Goal: Task Accomplishment & Management: Use online tool/utility

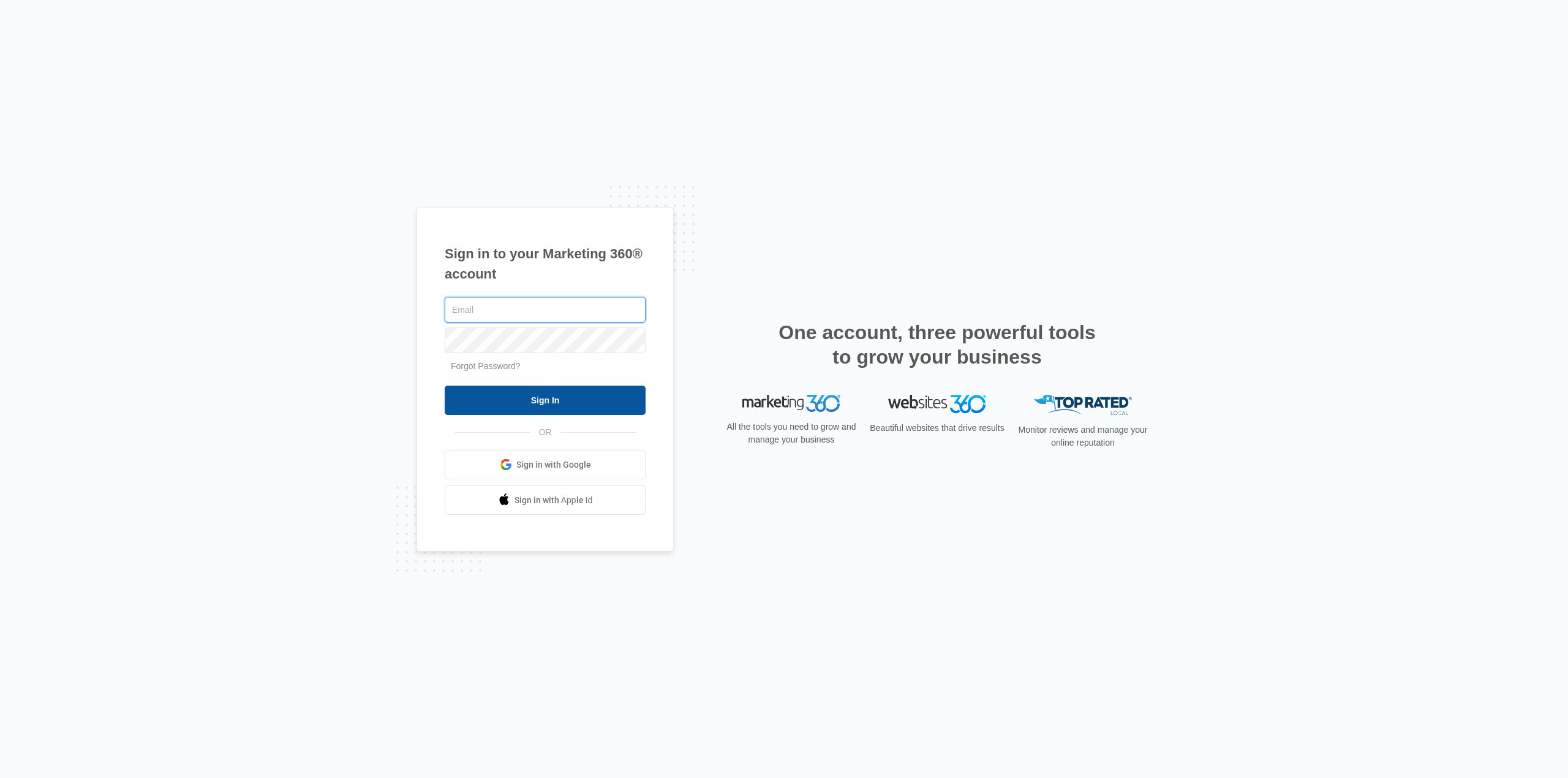
type input "[EMAIL_ADDRESS][DOMAIN_NAME]"
click at [562, 404] on input "Sign In" at bounding box center [545, 400] width 201 height 29
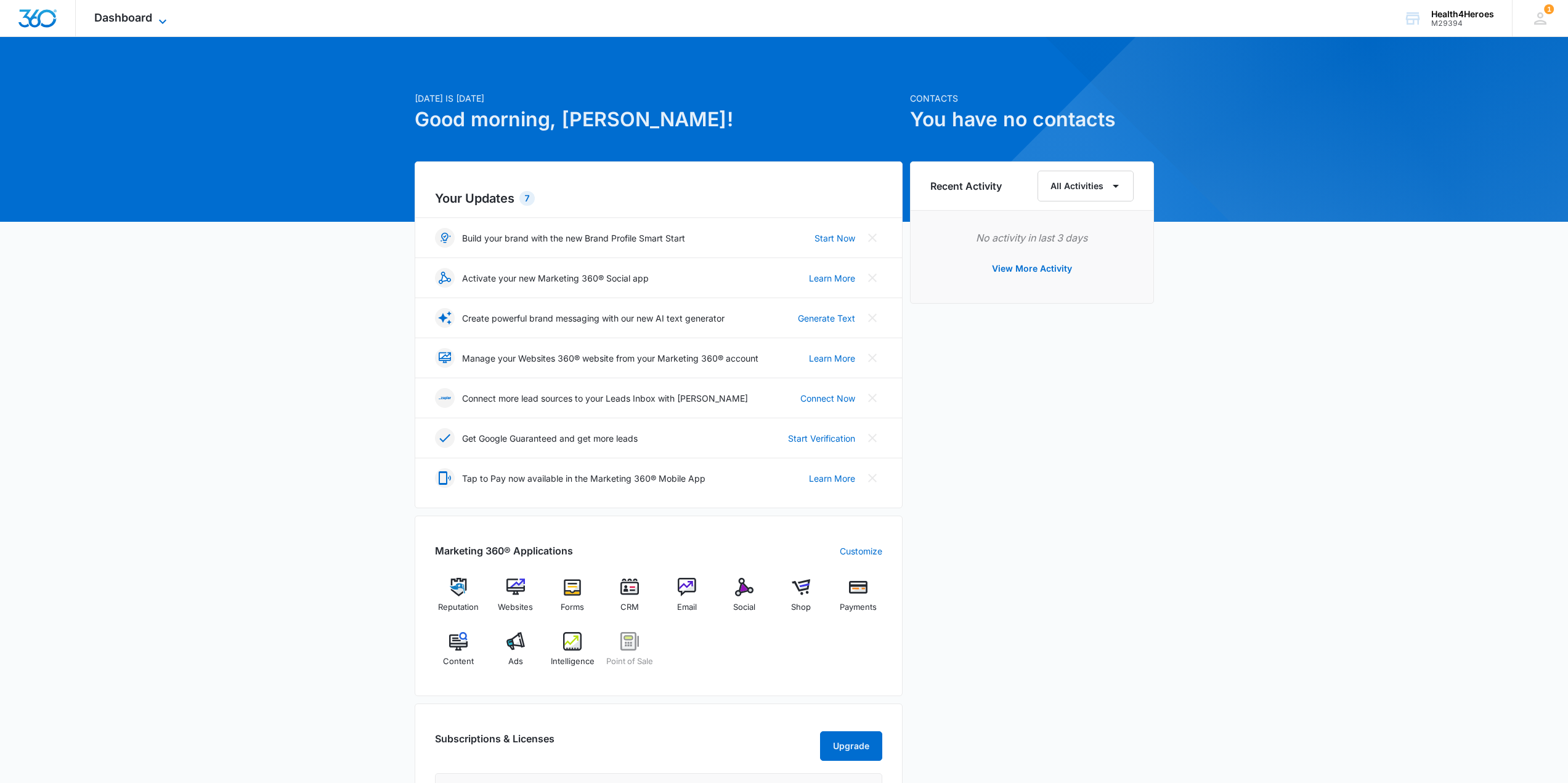
click at [142, 21] on span "Dashboard" at bounding box center [123, 18] width 58 height 13
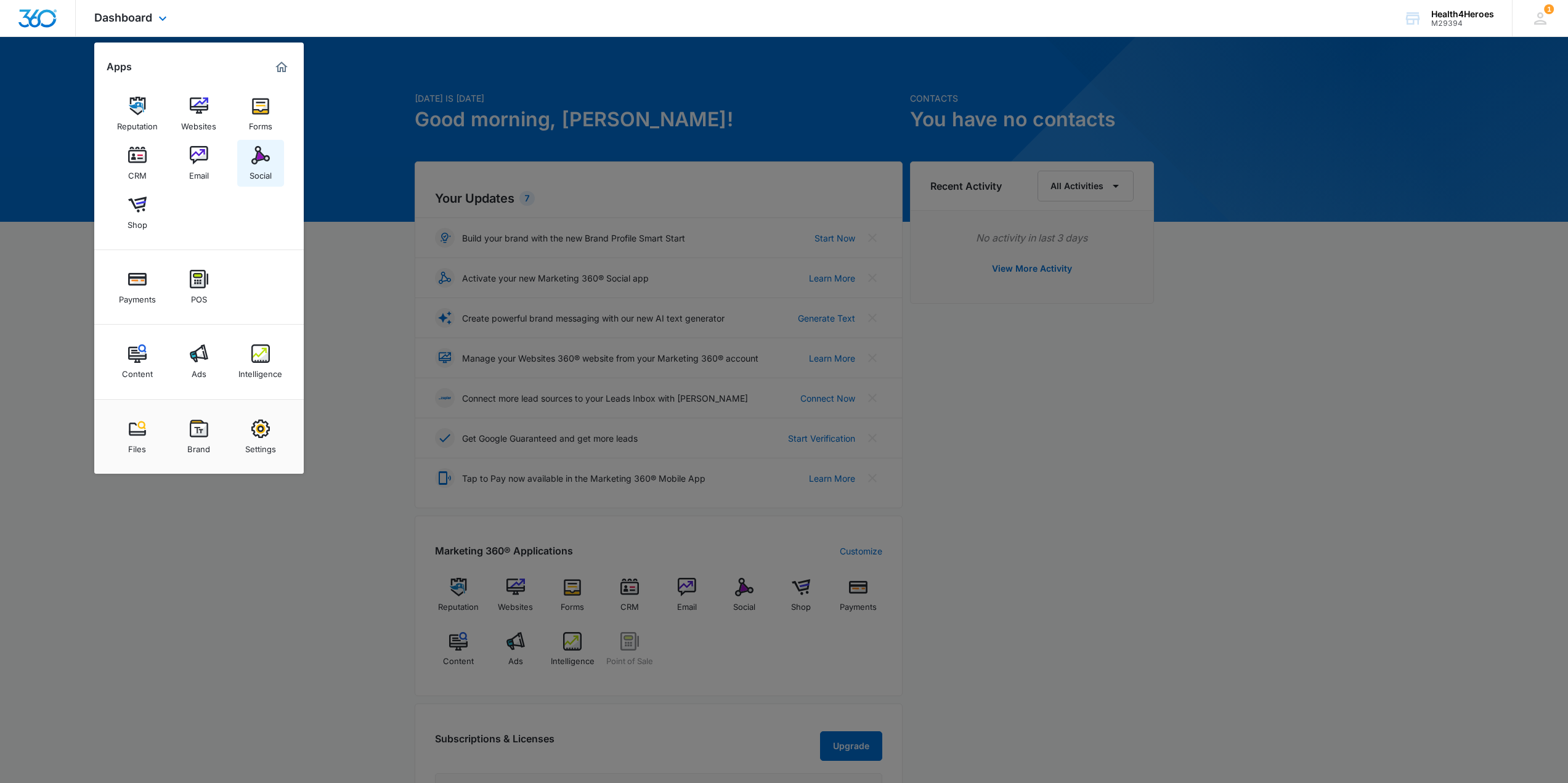
click at [247, 158] on link "Social" at bounding box center [261, 163] width 47 height 47
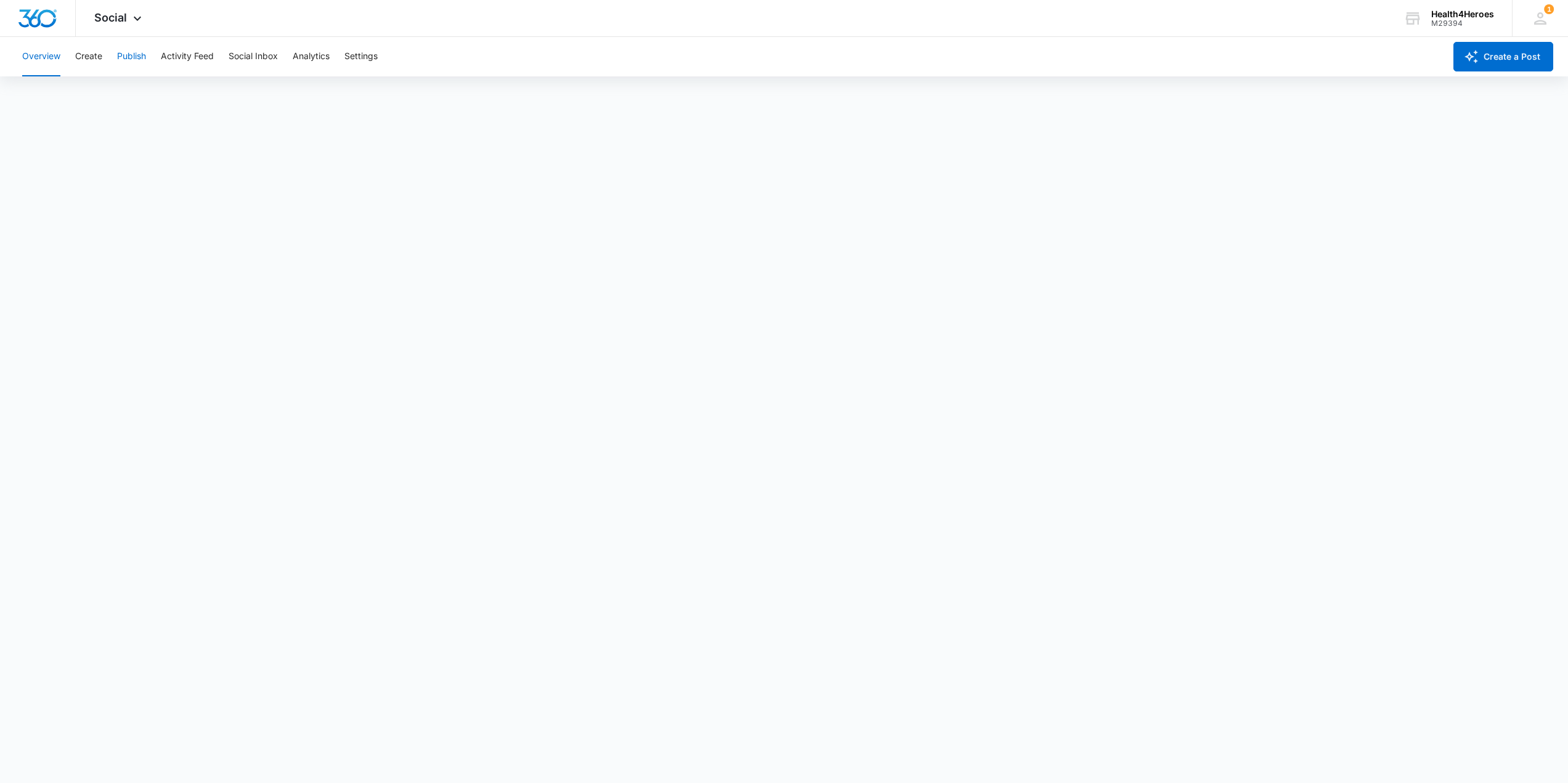
click at [140, 61] on button "Publish" at bounding box center [131, 56] width 29 height 39
click at [107, 25] on div "Social Apps Reputation Websites Forms CRM Email Social Shop Payments POS Conten…" at bounding box center [120, 18] width 88 height 37
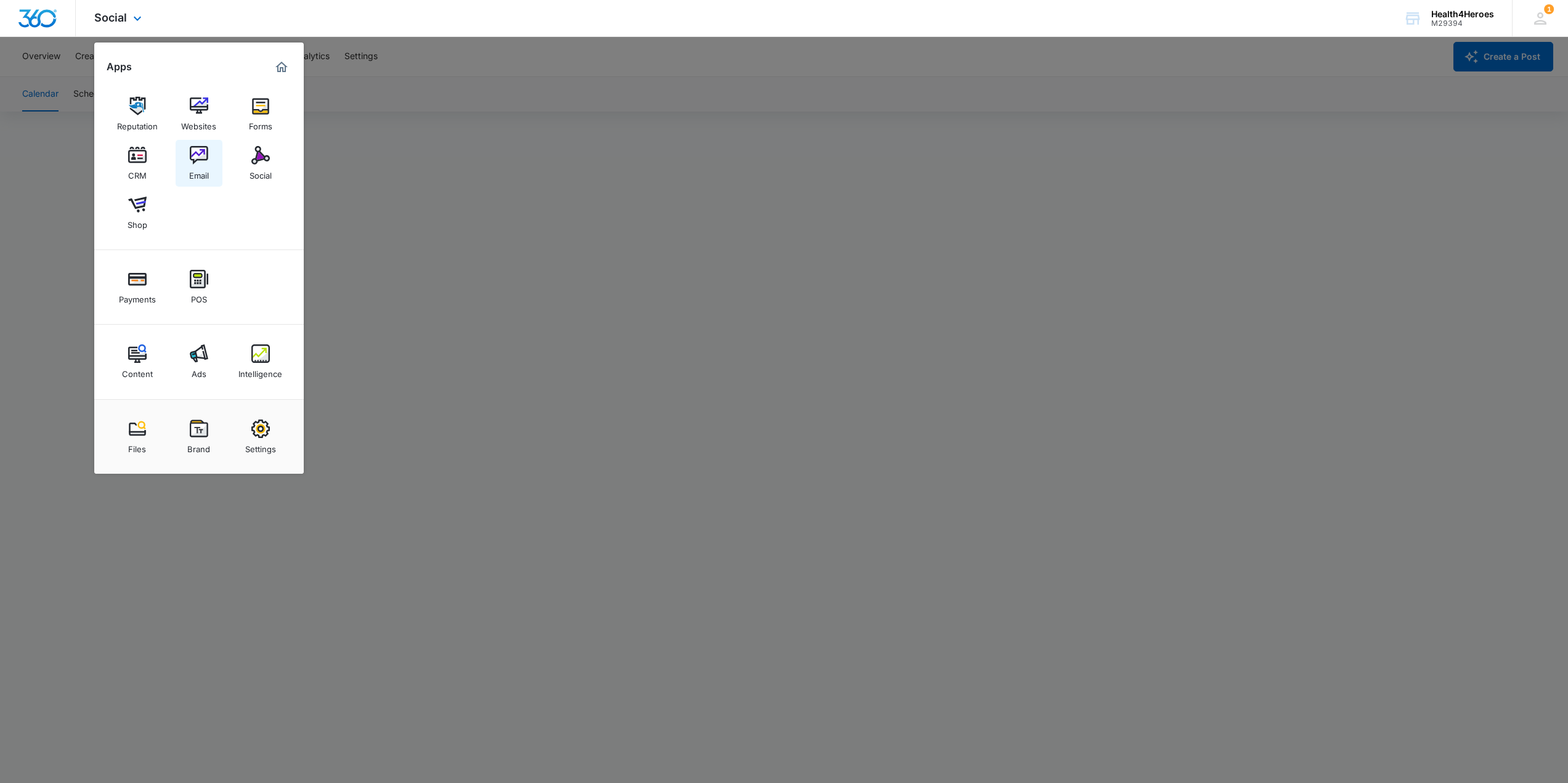
click at [202, 166] on div "Email" at bounding box center [198, 172] width 20 height 16
